Goal: Task Accomplishment & Management: Complete application form

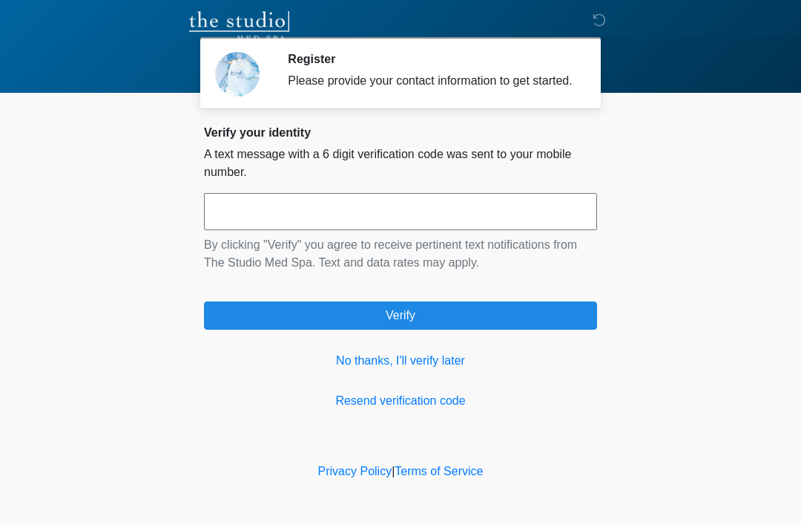
click at [427, 369] on link "No thanks, I'll verify later" at bounding box center [400, 361] width 393 height 18
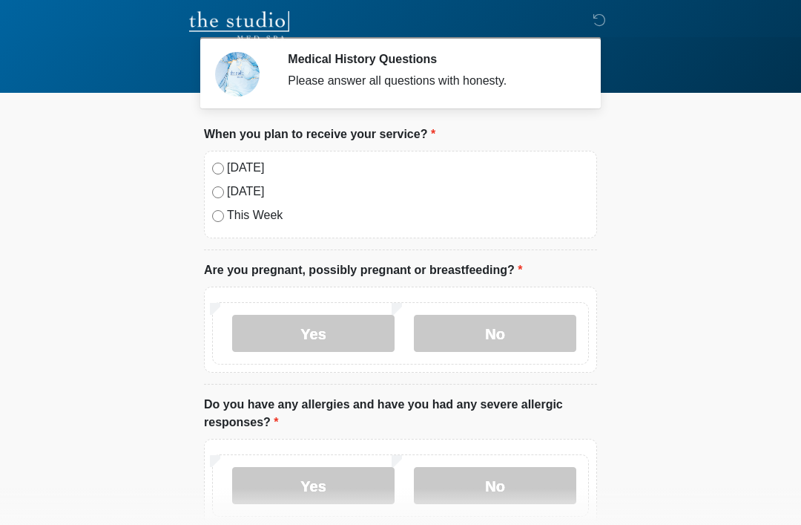
click at [209, 165] on div "Today Tomorrow This Week" at bounding box center [400, 195] width 393 height 88
click at [229, 165] on label "Today" at bounding box center [408, 168] width 362 height 18
click at [483, 328] on label "No" at bounding box center [495, 333] width 162 height 37
click at [500, 479] on label "No" at bounding box center [495, 485] width 162 height 37
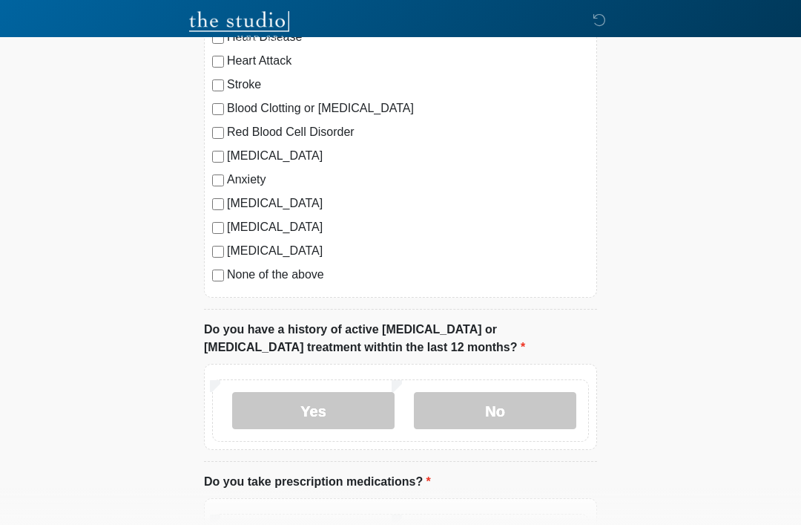
scroll to position [598, 0]
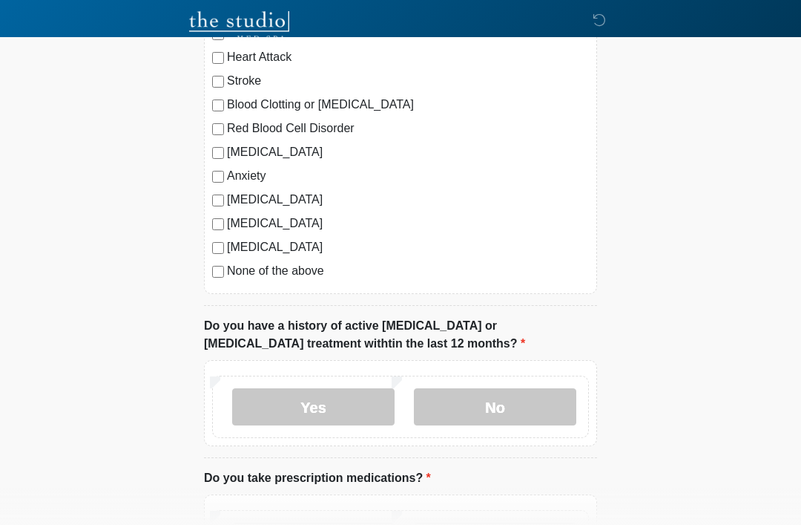
click at [508, 410] on label "No" at bounding box center [495, 406] width 162 height 37
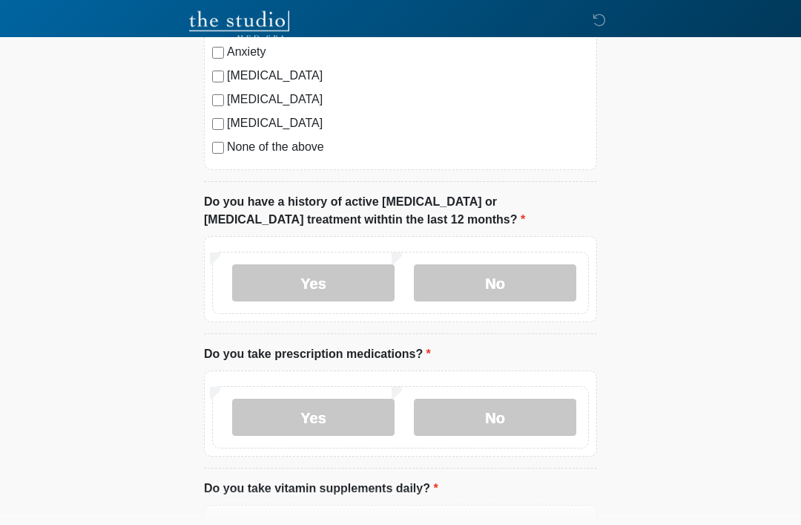
scroll to position [779, 0]
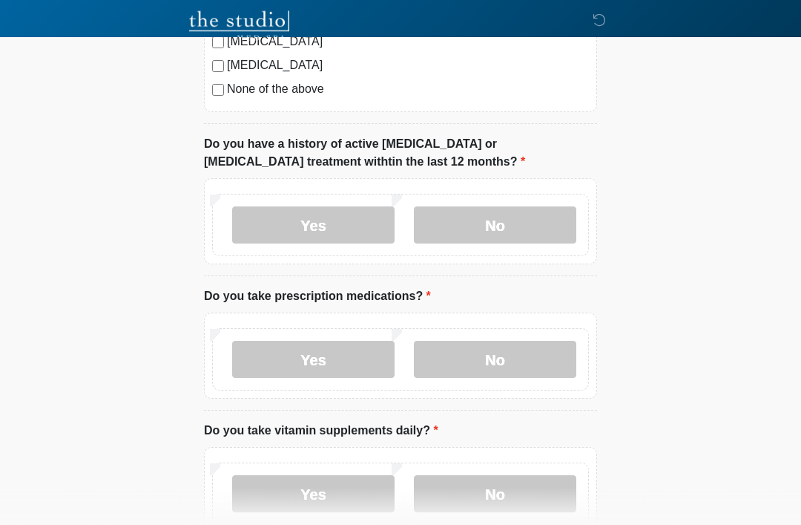
click at [334, 355] on label "Yes" at bounding box center [313, 359] width 162 height 37
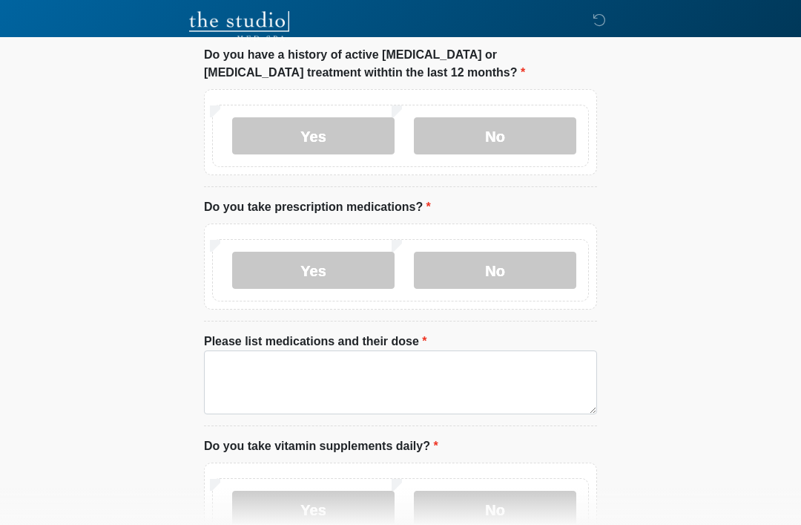
scroll to position [877, 0]
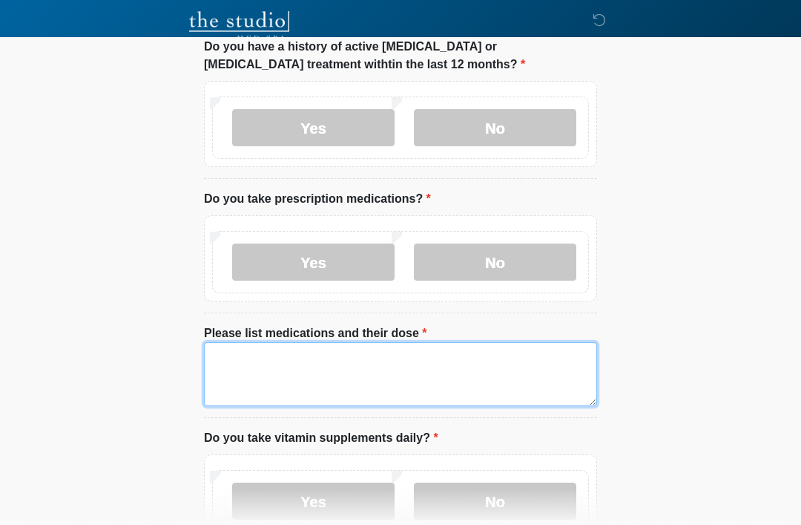
click at [361, 358] on textarea "Please list medications and their dose" at bounding box center [400, 374] width 393 height 64
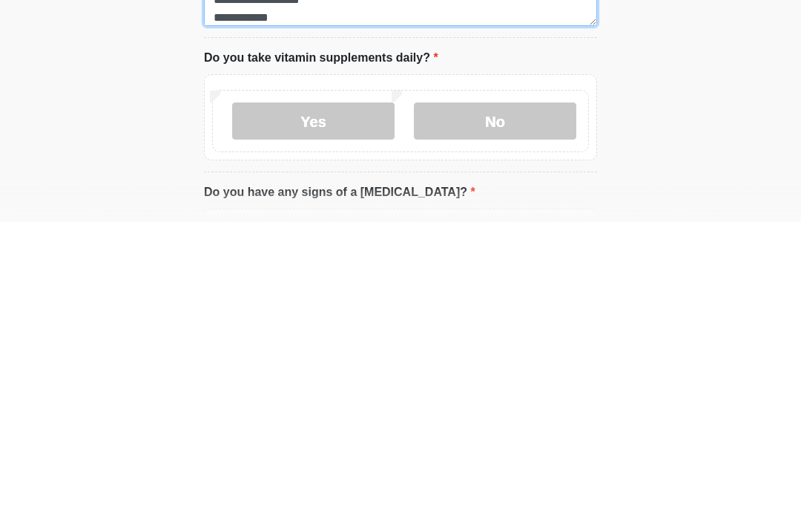
scroll to position [965, 0]
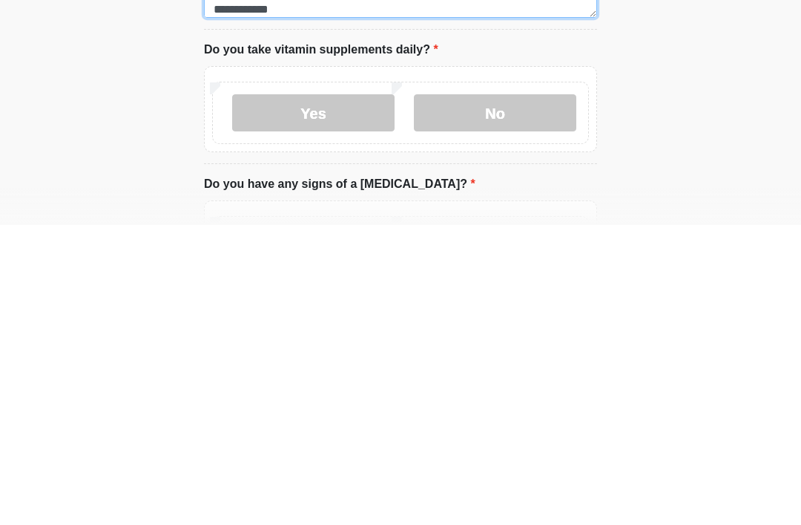
type textarea "**********"
click at [323, 394] on label "Yes" at bounding box center [313, 412] width 162 height 37
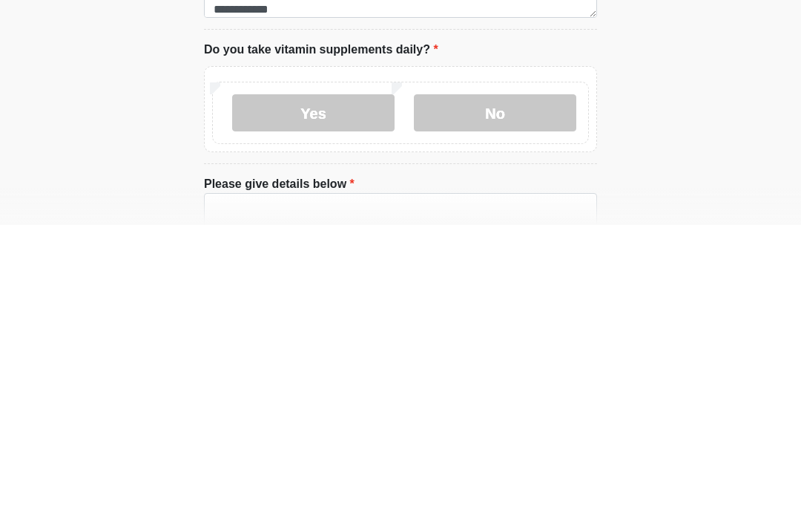
scroll to position [1266, 0]
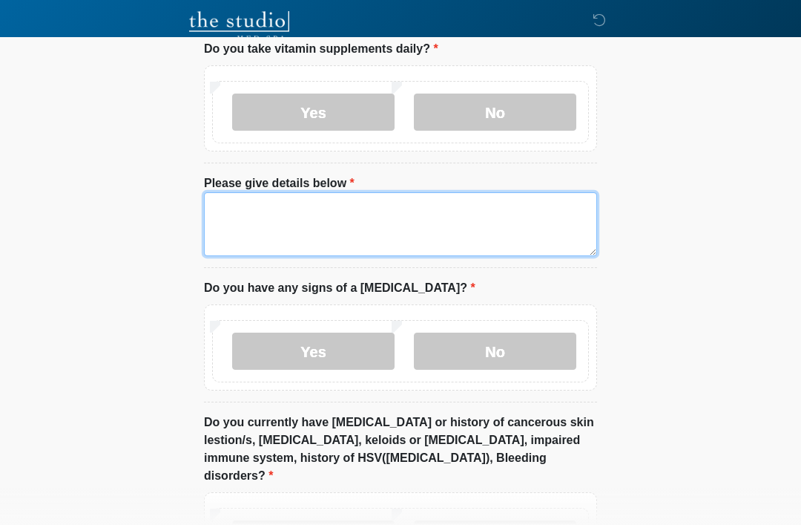
click at [355, 211] on textarea "Please give details below" at bounding box center [400, 224] width 393 height 64
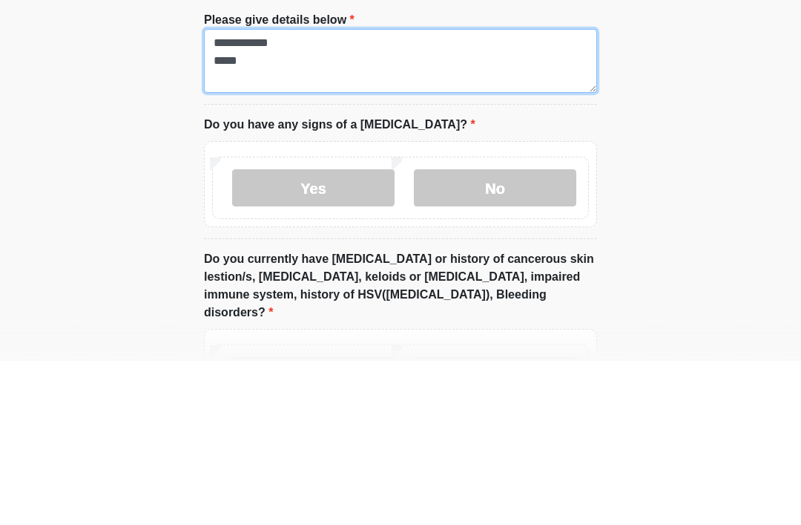
type textarea "**********"
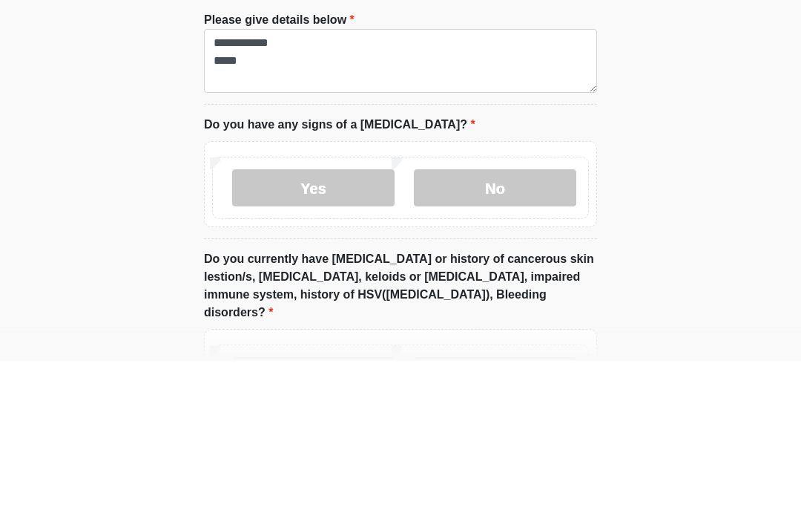
click at [501, 333] on label "No" at bounding box center [495, 351] width 162 height 37
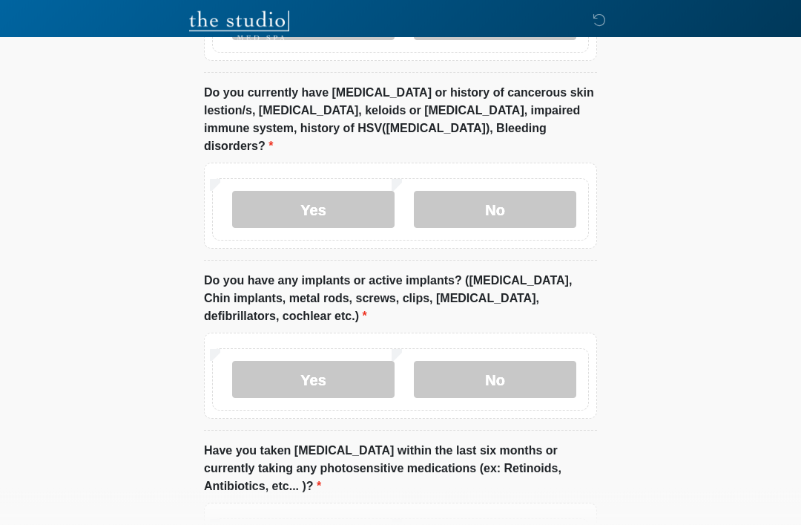
click at [526, 191] on label "No" at bounding box center [495, 209] width 162 height 37
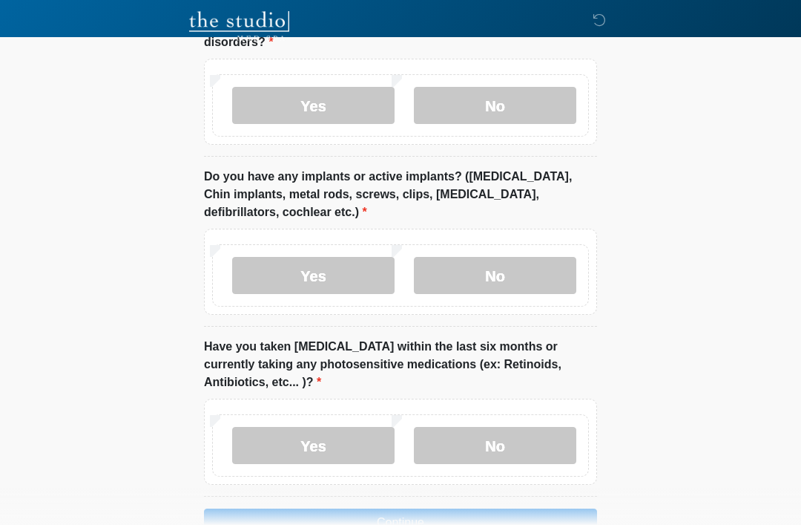
scroll to position [1701, 0]
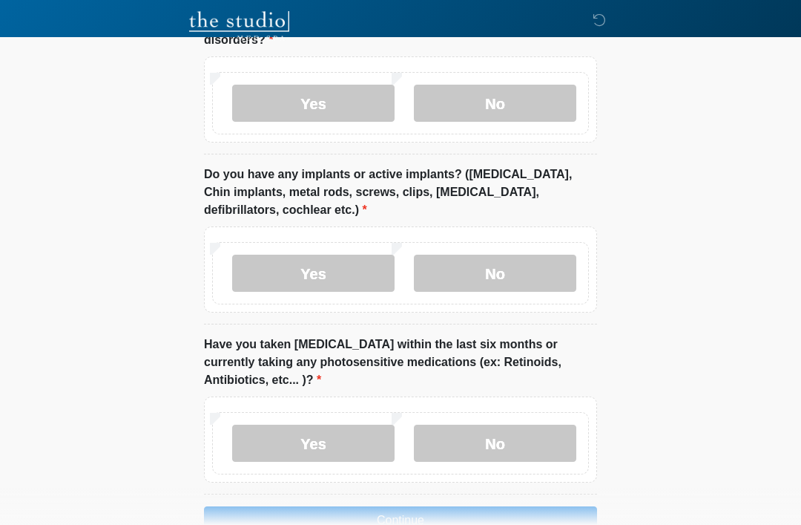
click at [337, 254] on label "Yes" at bounding box center [313, 272] width 162 height 37
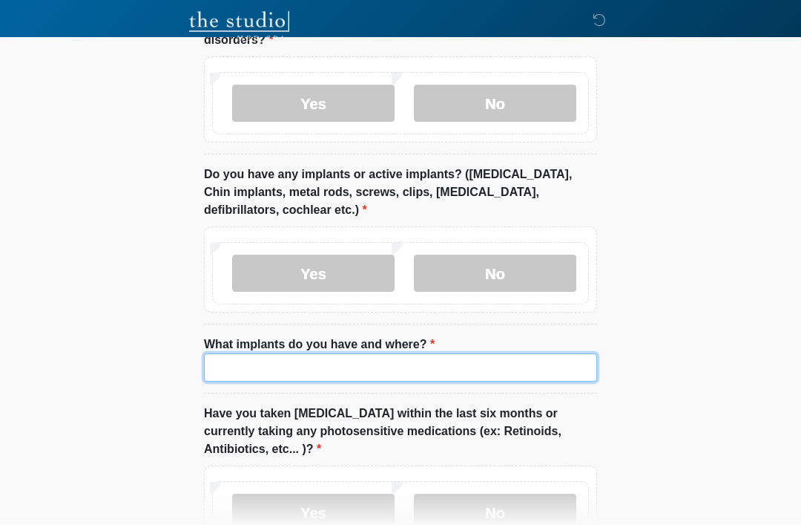
click at [352, 353] on input "What implants do you have and where?" at bounding box center [400, 367] width 393 height 28
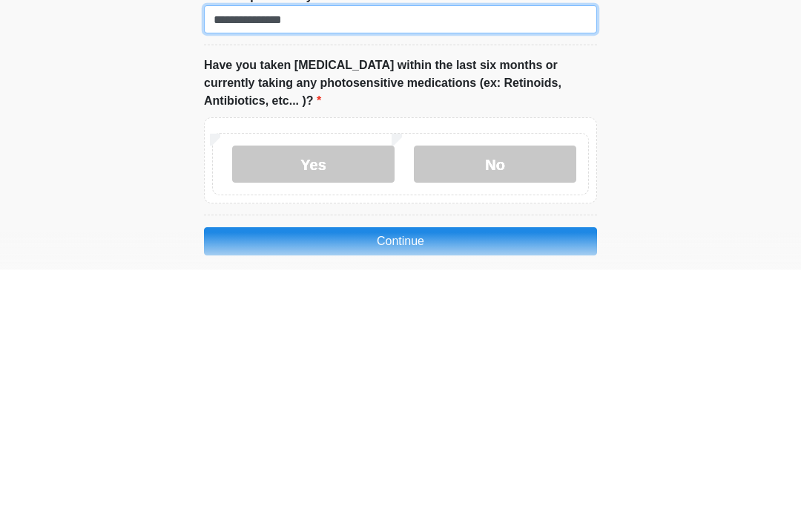
scroll to position [1797, 0]
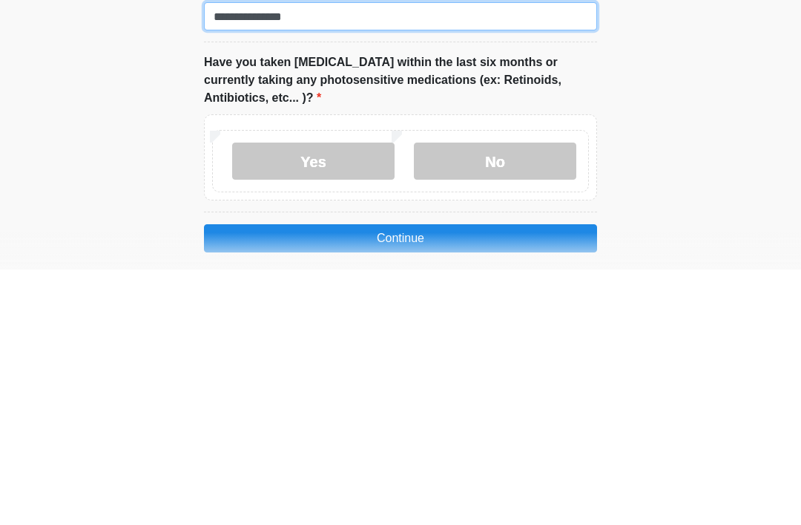
type input "**********"
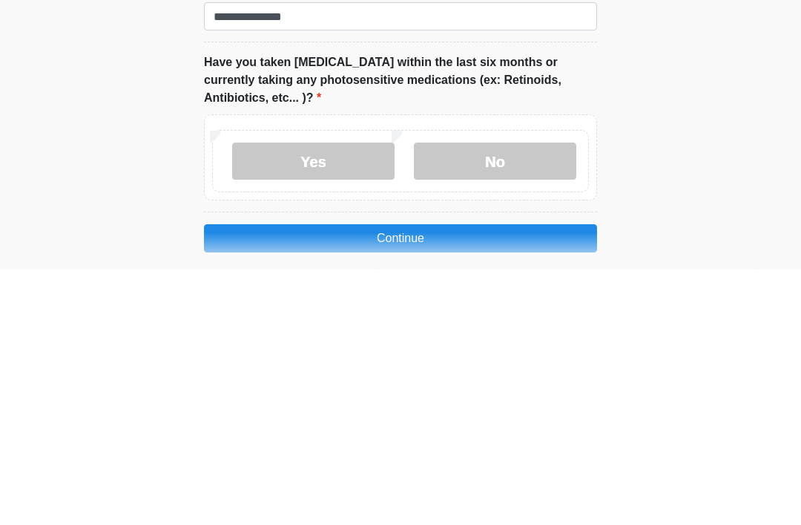
click at [500, 398] on label "No" at bounding box center [495, 416] width 162 height 37
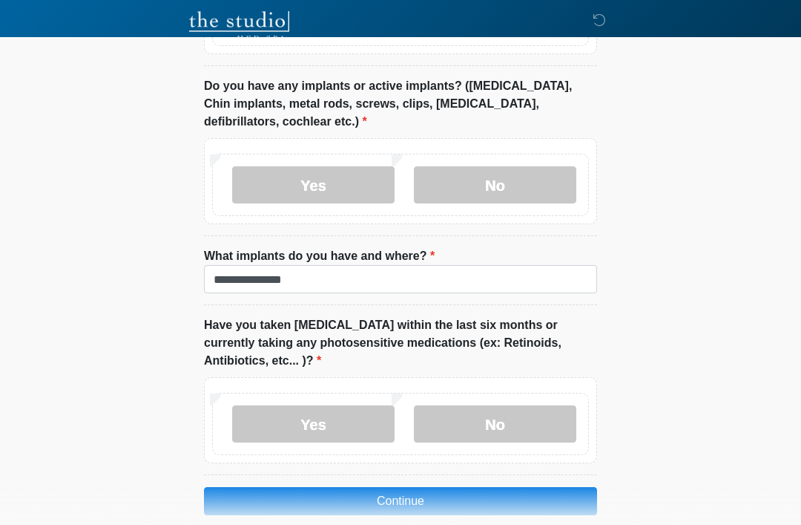
click at [481, 487] on button "Continue" at bounding box center [400, 501] width 393 height 28
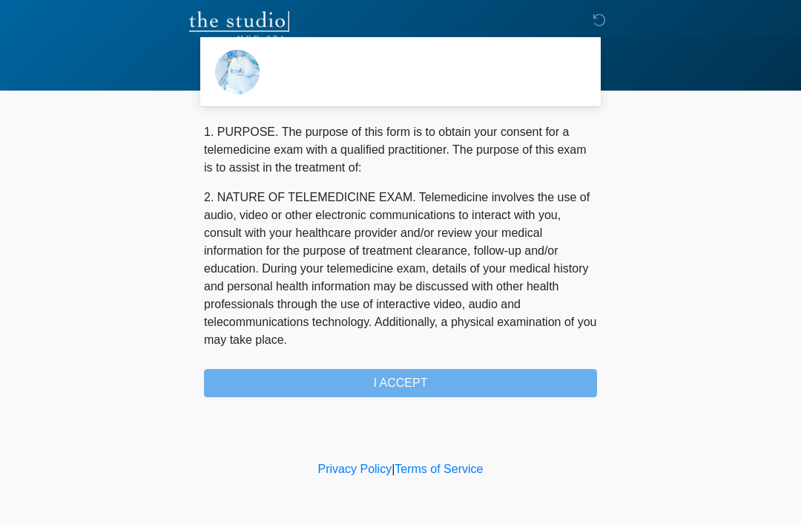
scroll to position [0, 0]
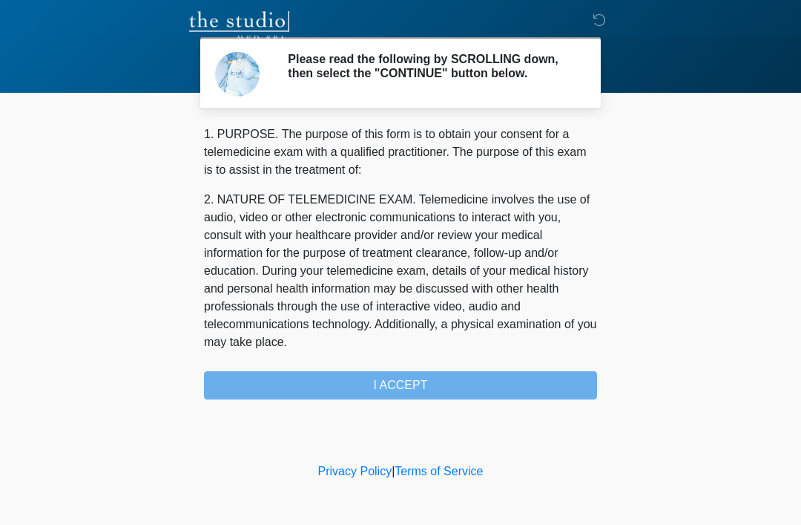
click at [436, 392] on div "1. PURPOSE. The purpose of this form is to obtain your consent for a telemedici…" at bounding box center [400, 262] width 393 height 274
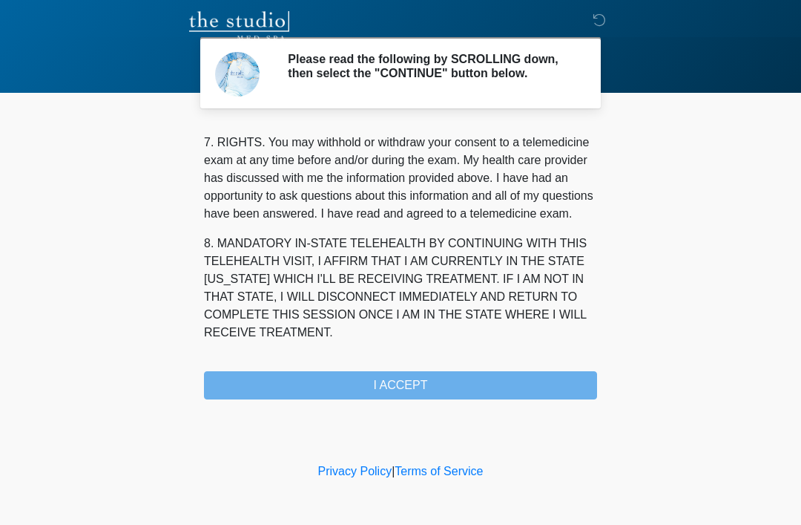
scroll to position [651, 0]
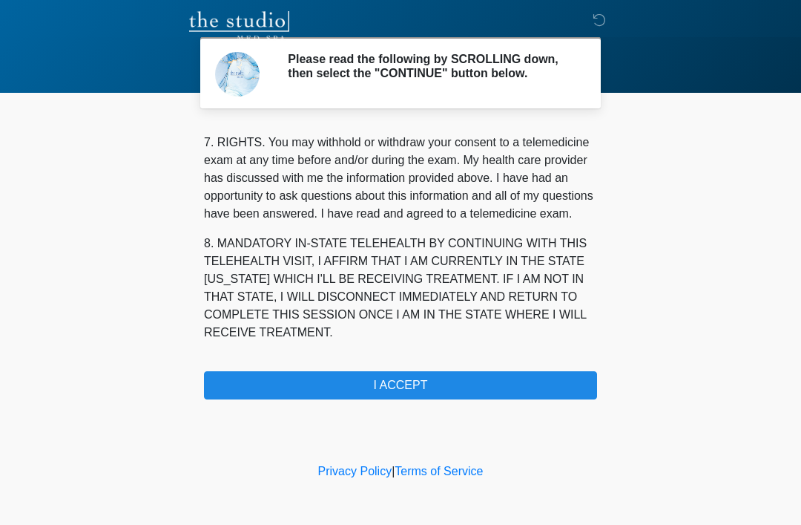
click at [441, 395] on button "I ACCEPT" at bounding box center [400, 385] width 393 height 28
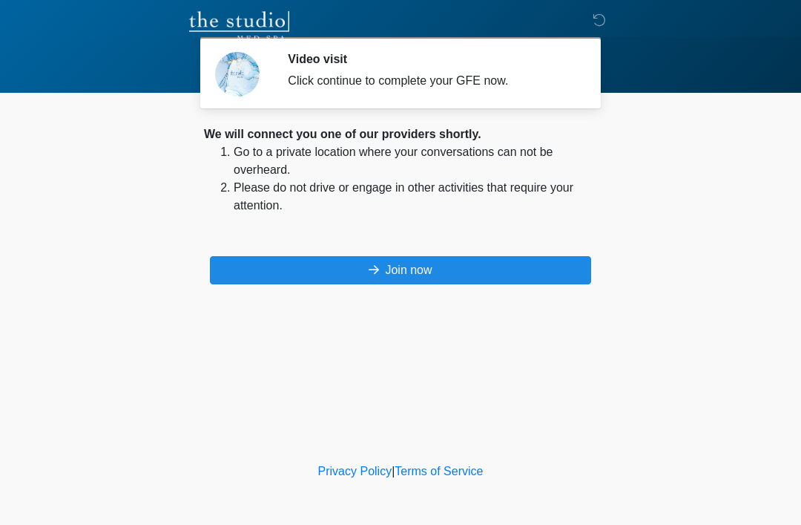
click at [484, 268] on button "Join now" at bounding box center [400, 270] width 381 height 28
